Goal: Information Seeking & Learning: Compare options

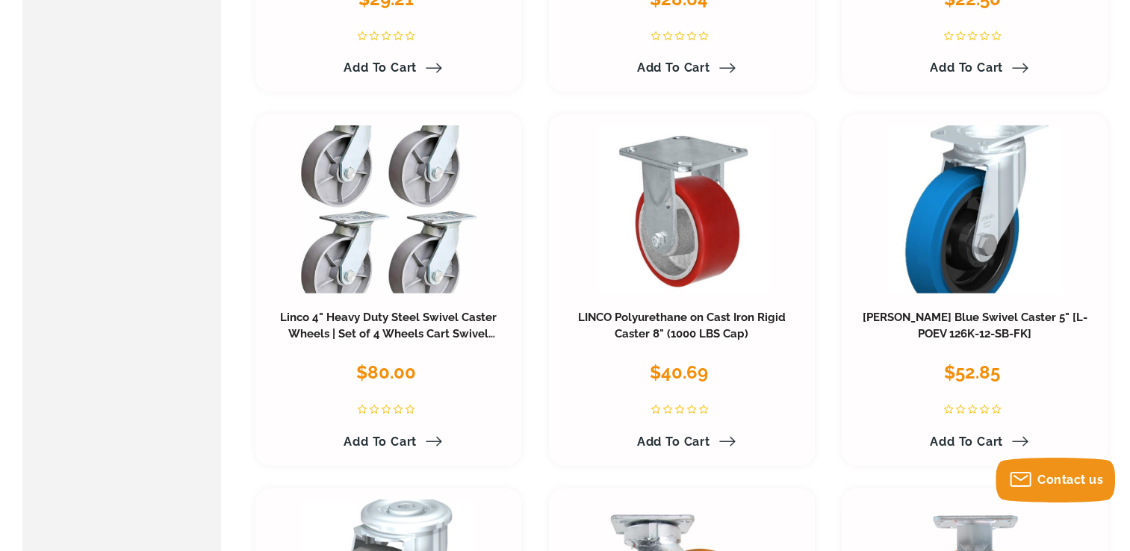
scroll to position [4184, 0]
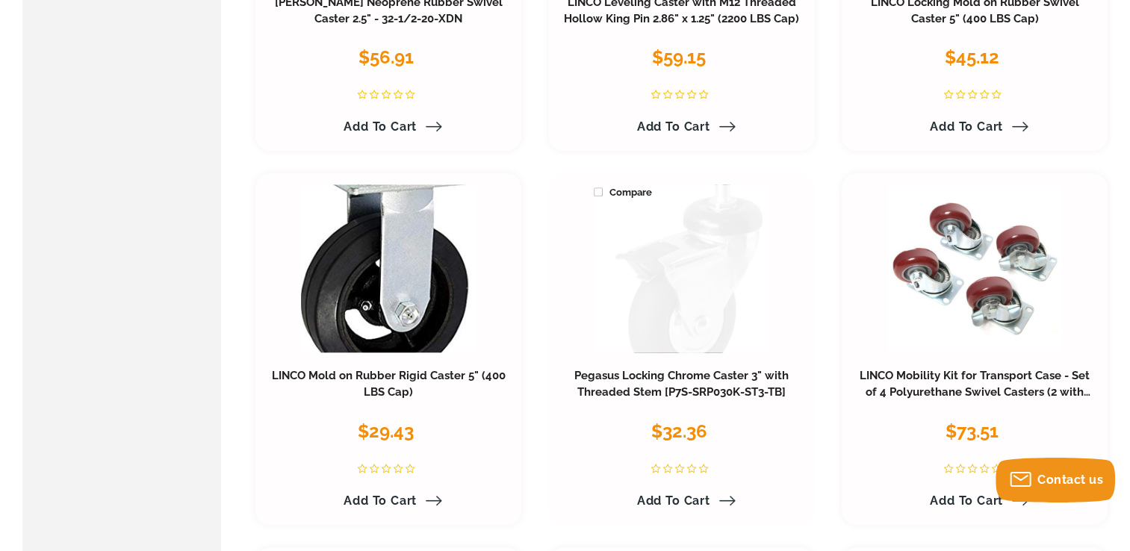
scroll to position [6575, 0]
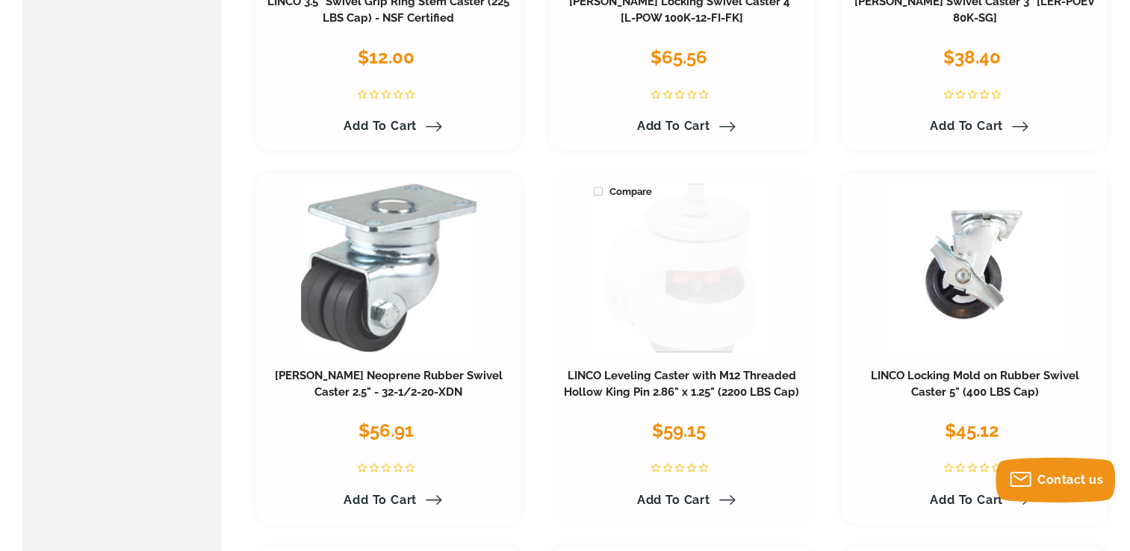
click at [679, 253] on link at bounding box center [681, 268] width 175 height 168
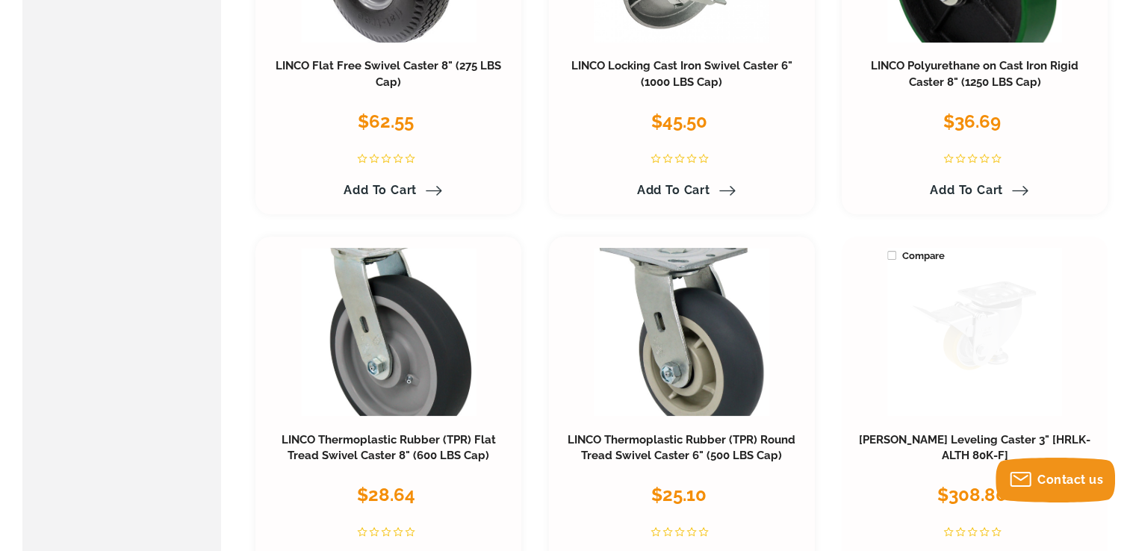
scroll to position [5828, 0]
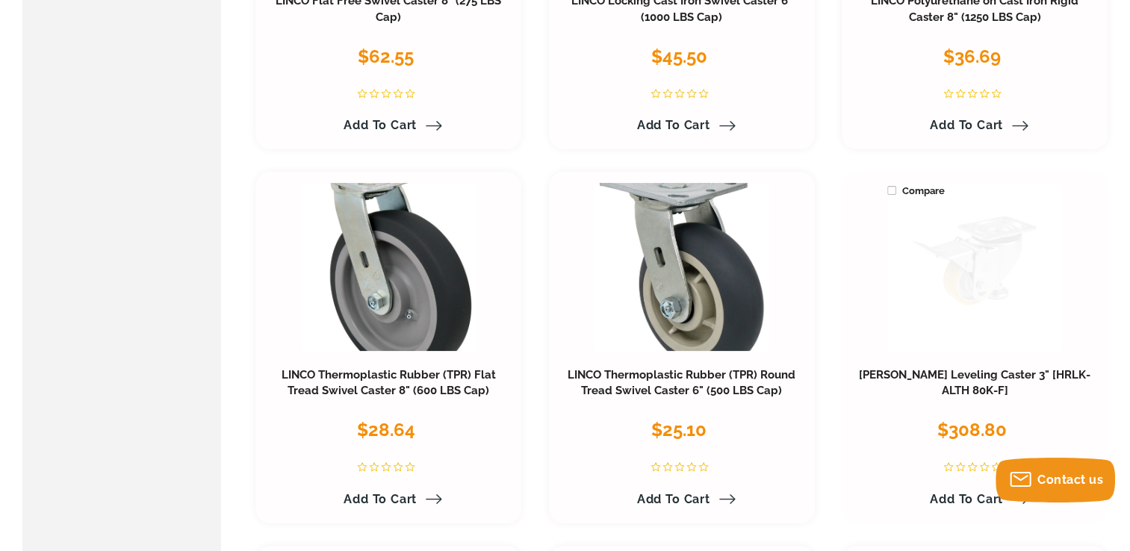
click at [995, 286] on link at bounding box center [975, 267] width 175 height 168
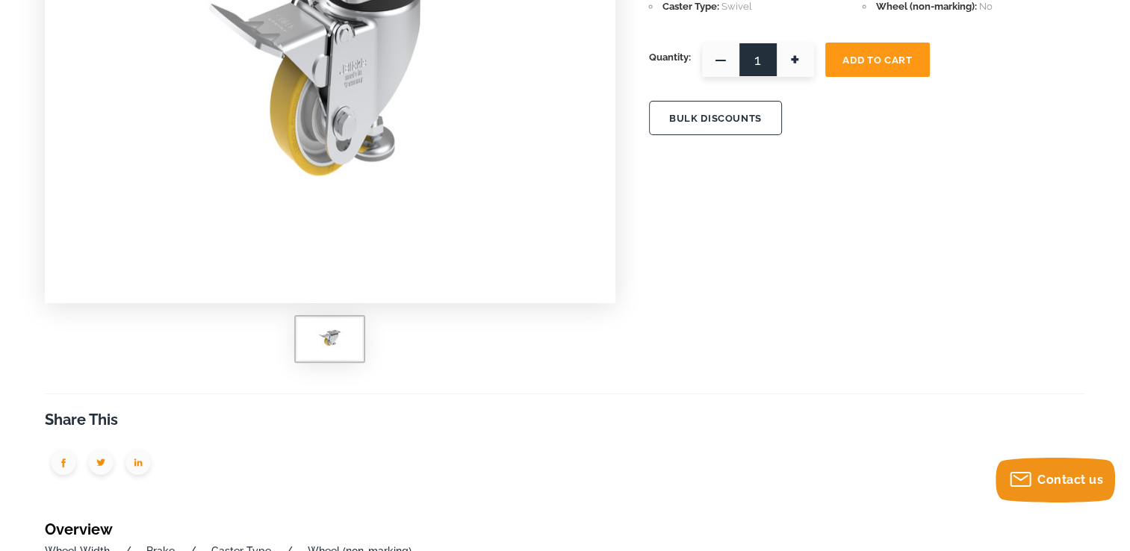
scroll to position [224, 0]
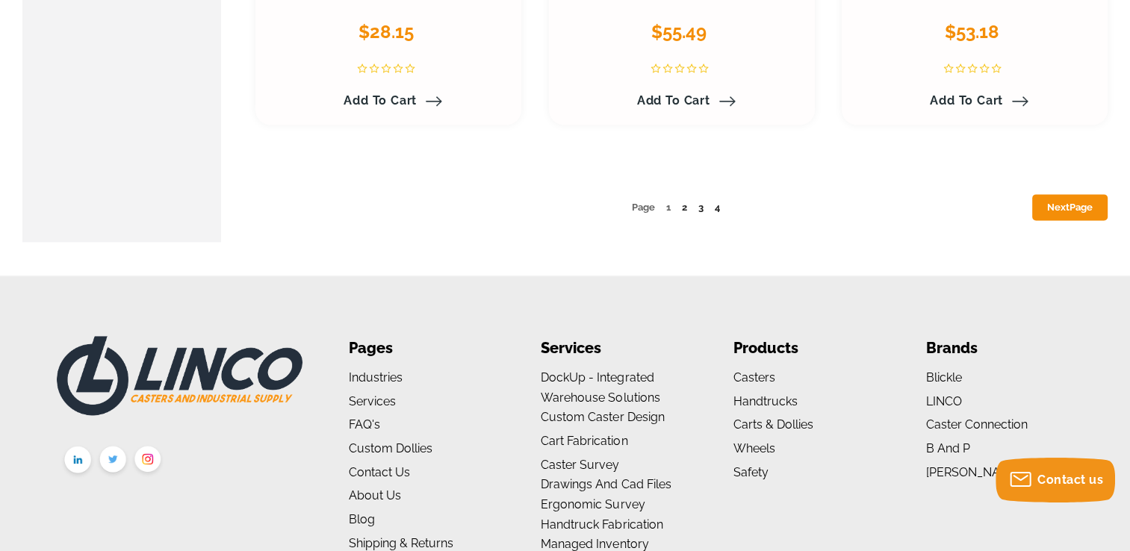
scroll to position [7845, 0]
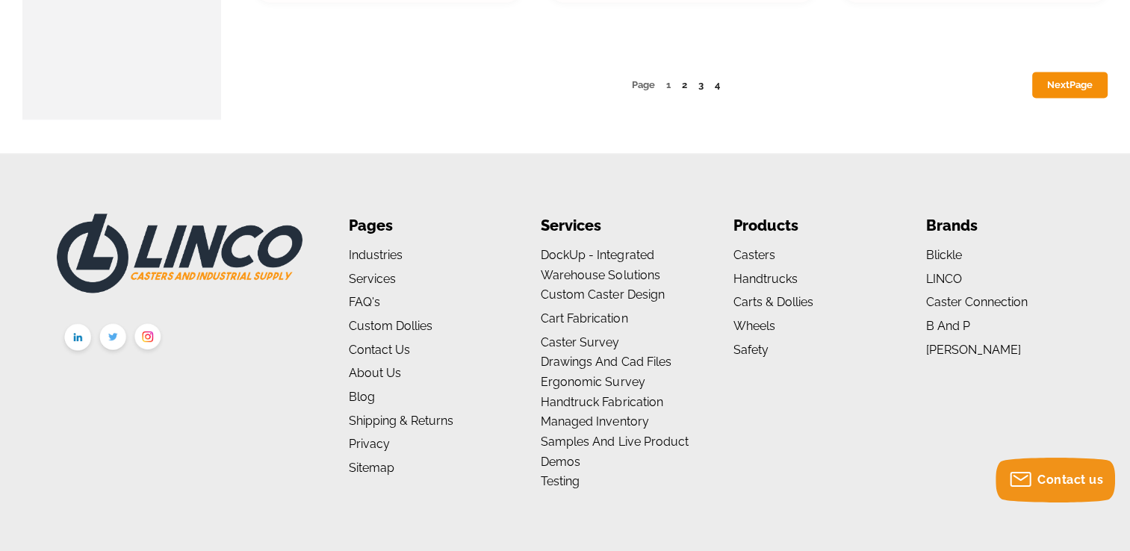
click at [681, 85] on ul "Page 1 2 3 4 Next Page" at bounding box center [682, 85] width 853 height 16
click at [687, 87] on link "2" at bounding box center [684, 84] width 5 height 11
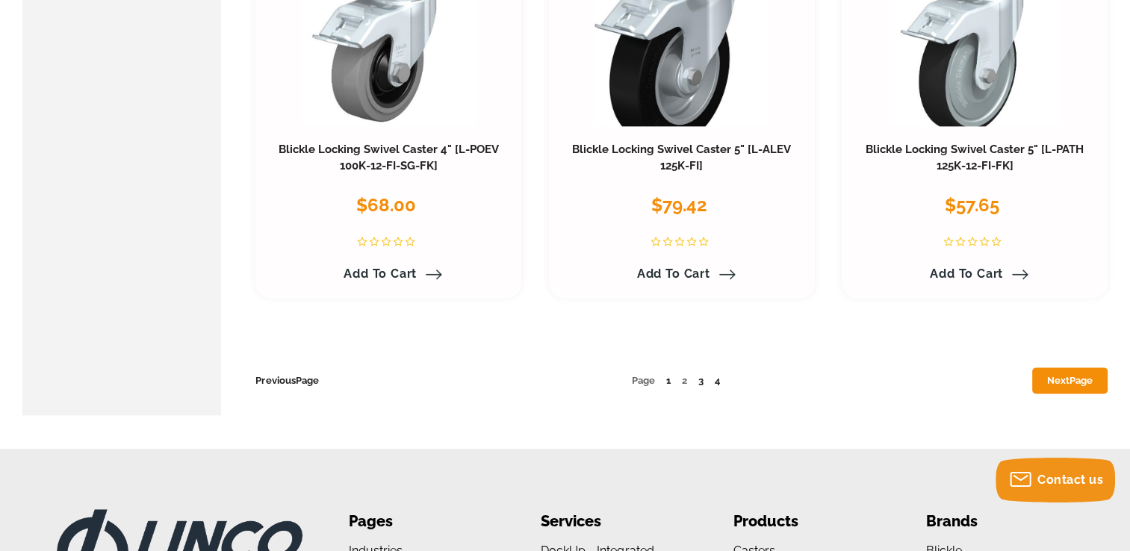
scroll to position [7696, 0]
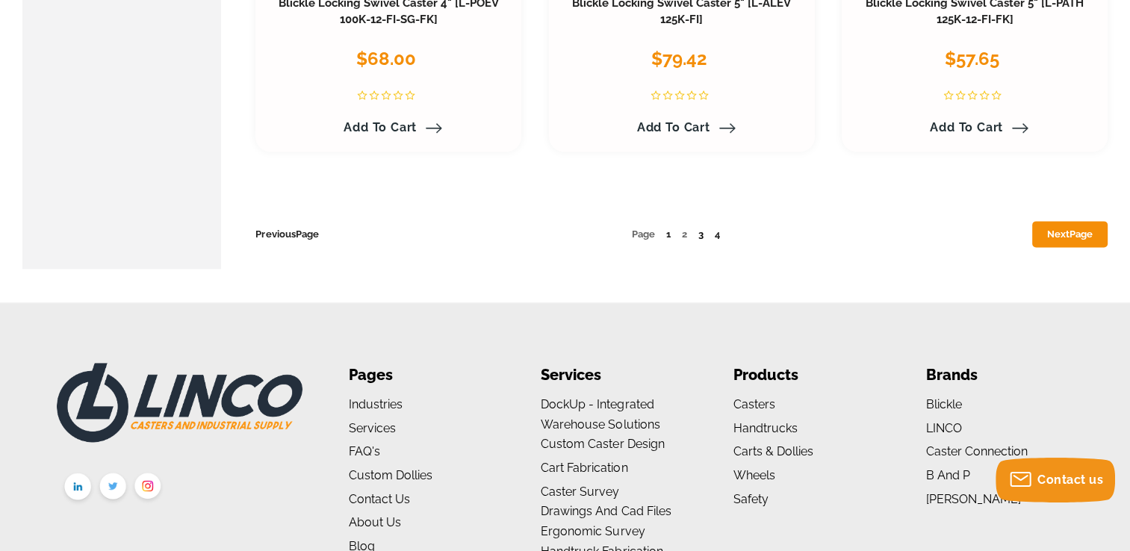
click at [701, 235] on link "3" at bounding box center [701, 234] width 5 height 11
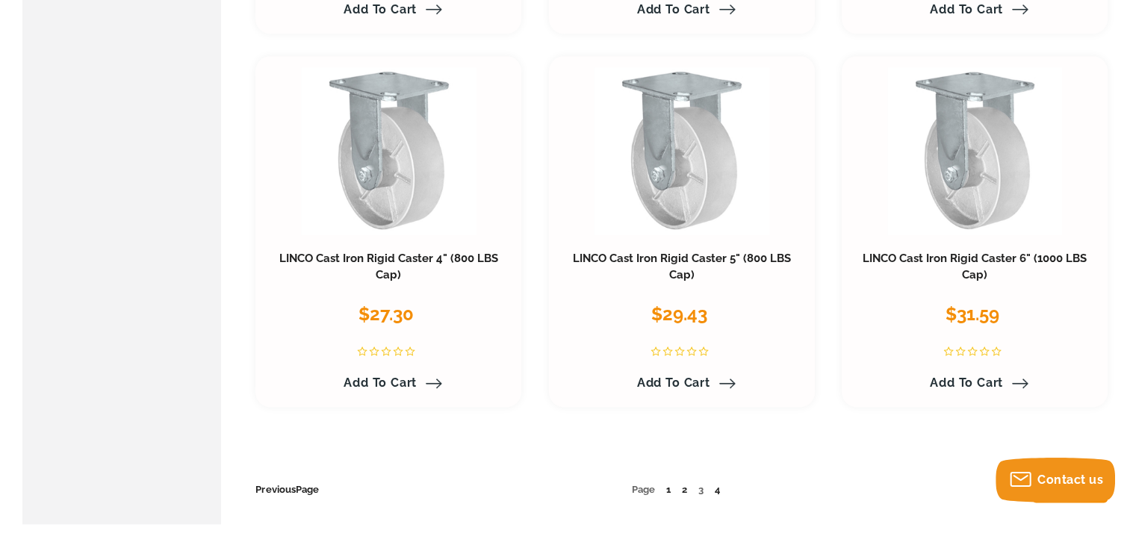
scroll to position [7621, 0]
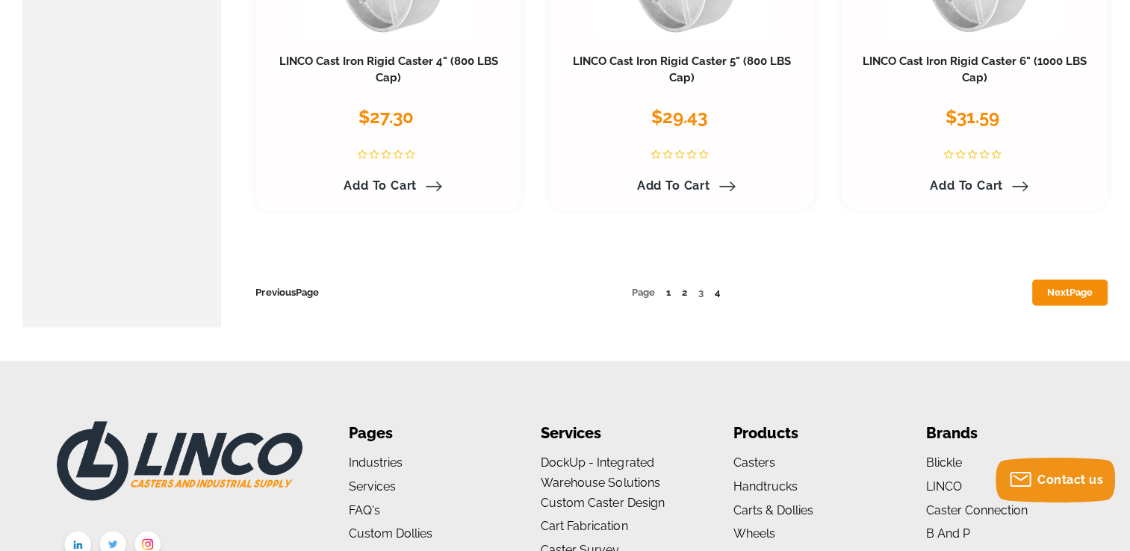
click at [718, 287] on link "4" at bounding box center [717, 292] width 5 height 11
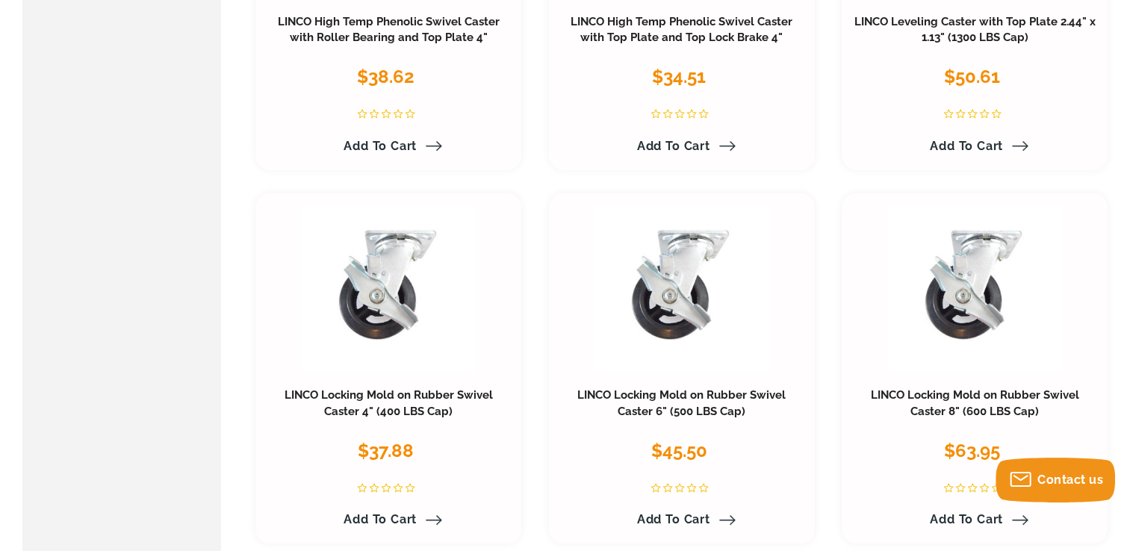
scroll to position [747, 0]
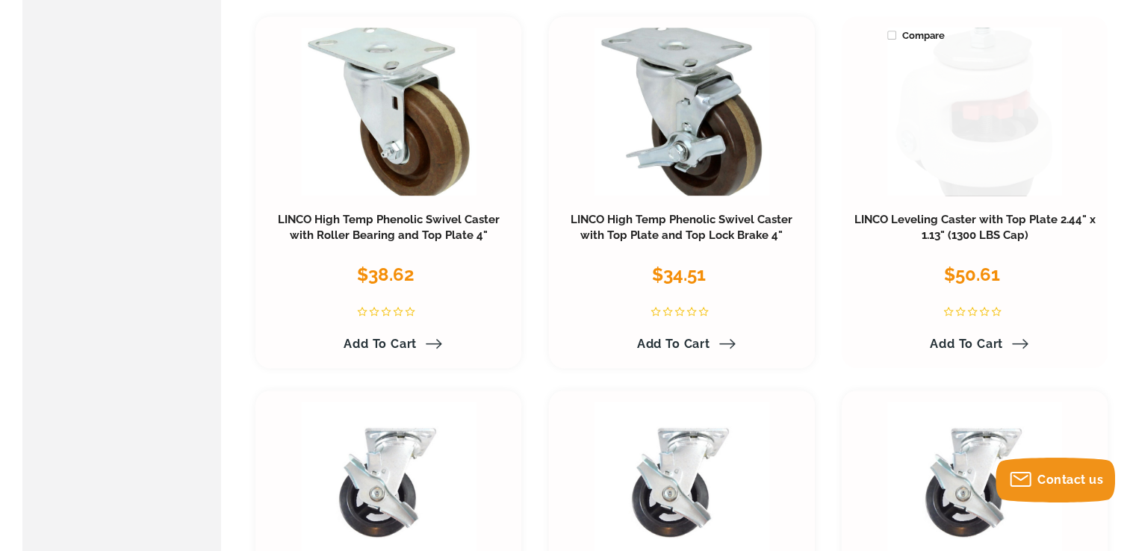
click at [982, 140] on link at bounding box center [975, 112] width 175 height 168
